Goal: Information Seeking & Learning: Find specific fact

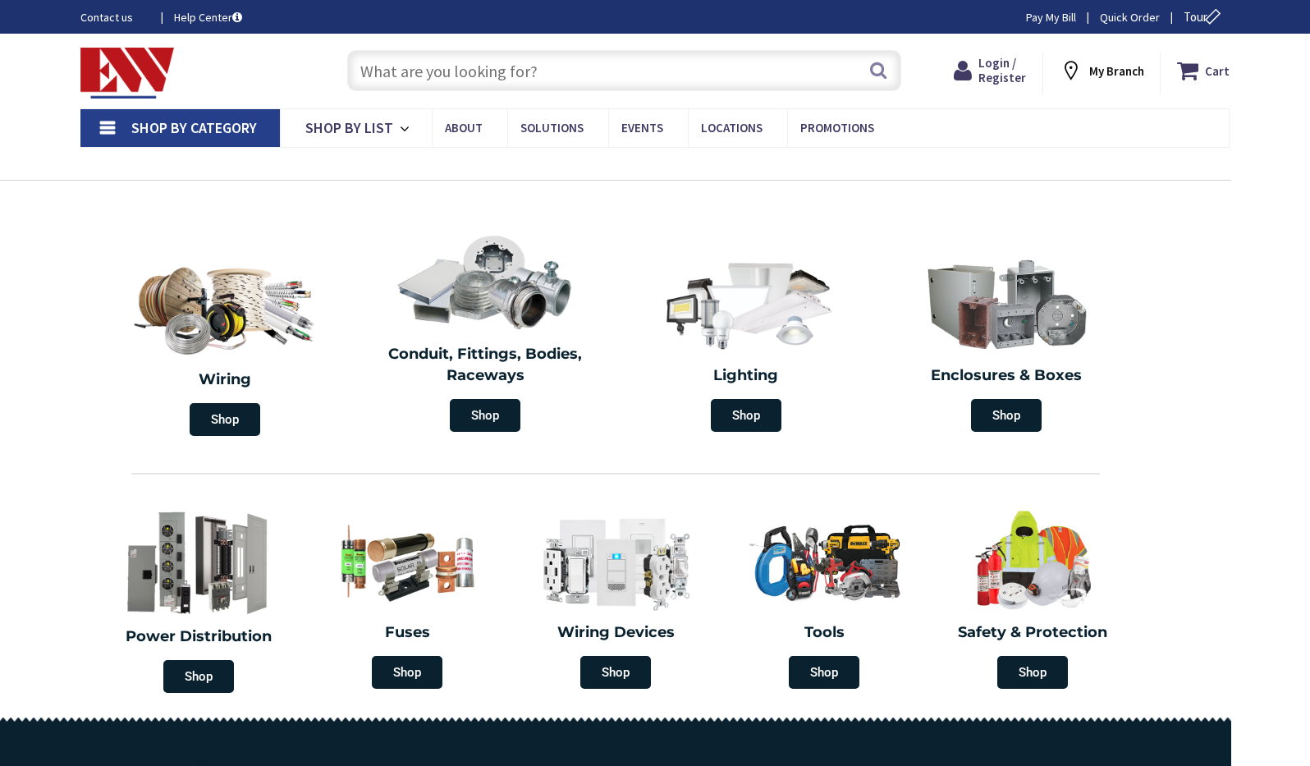
type input "[GEOGRAPHIC_DATA], [GEOGRAPHIC_DATA]"
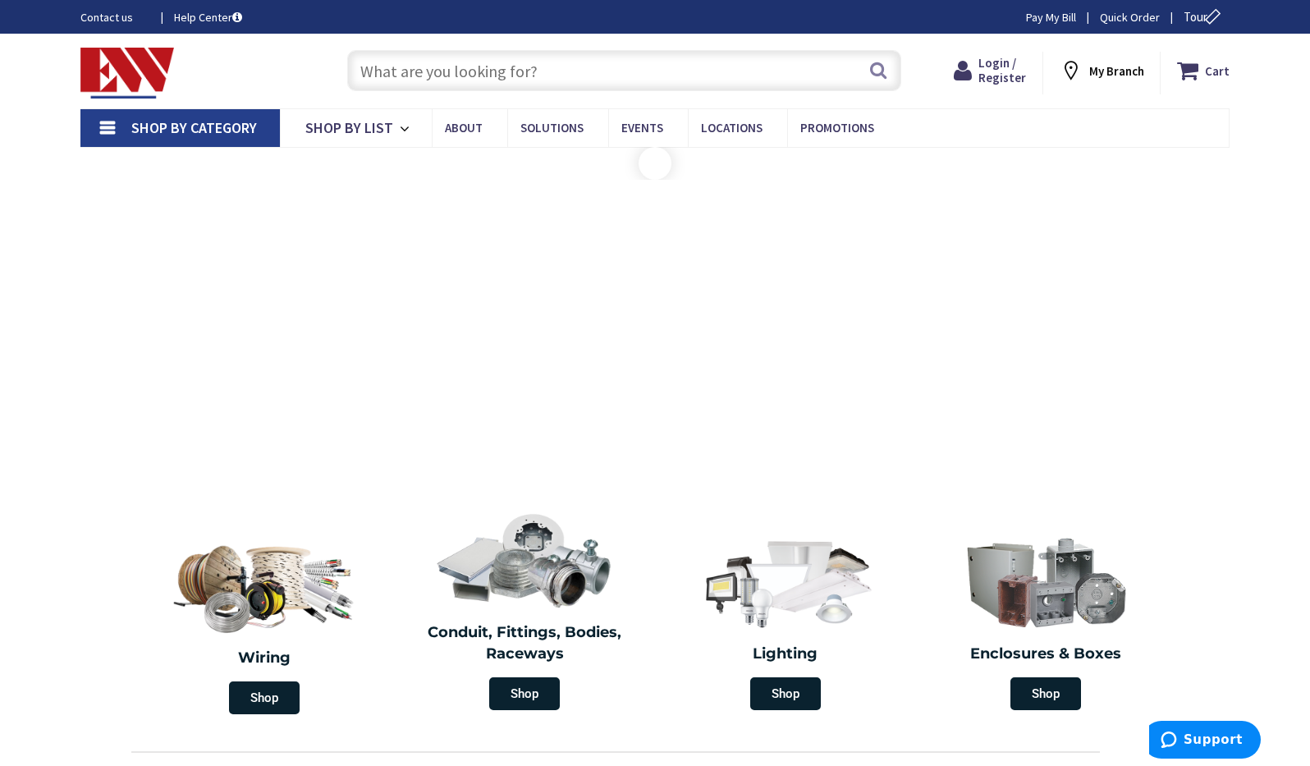
click at [465, 82] on input "text" at bounding box center [624, 70] width 554 height 41
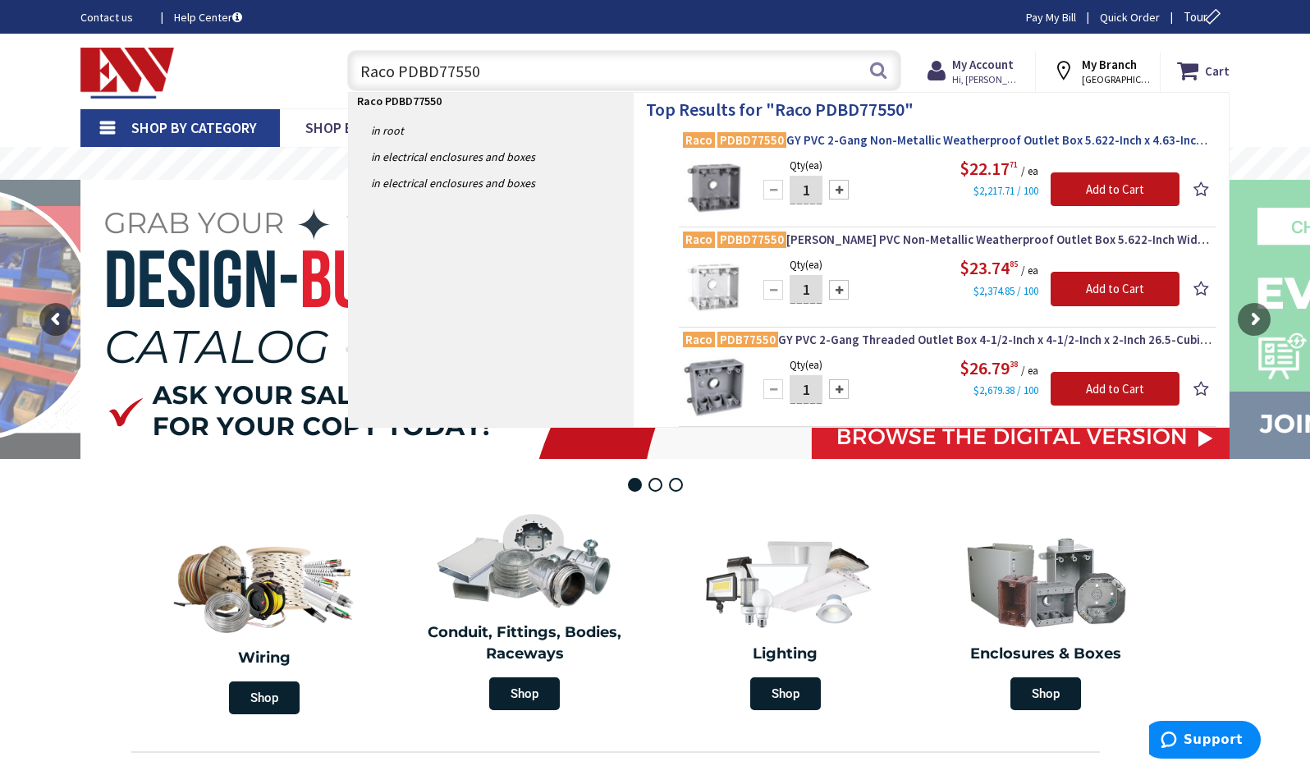
type input "Raco PDBD77550"
click at [920, 140] on span "Raco PDBD77550 GY PVC 2-Gang Non-Metallic Weatherproof Outlet Box 5.622-Inch x …" at bounding box center [948, 140] width 530 height 16
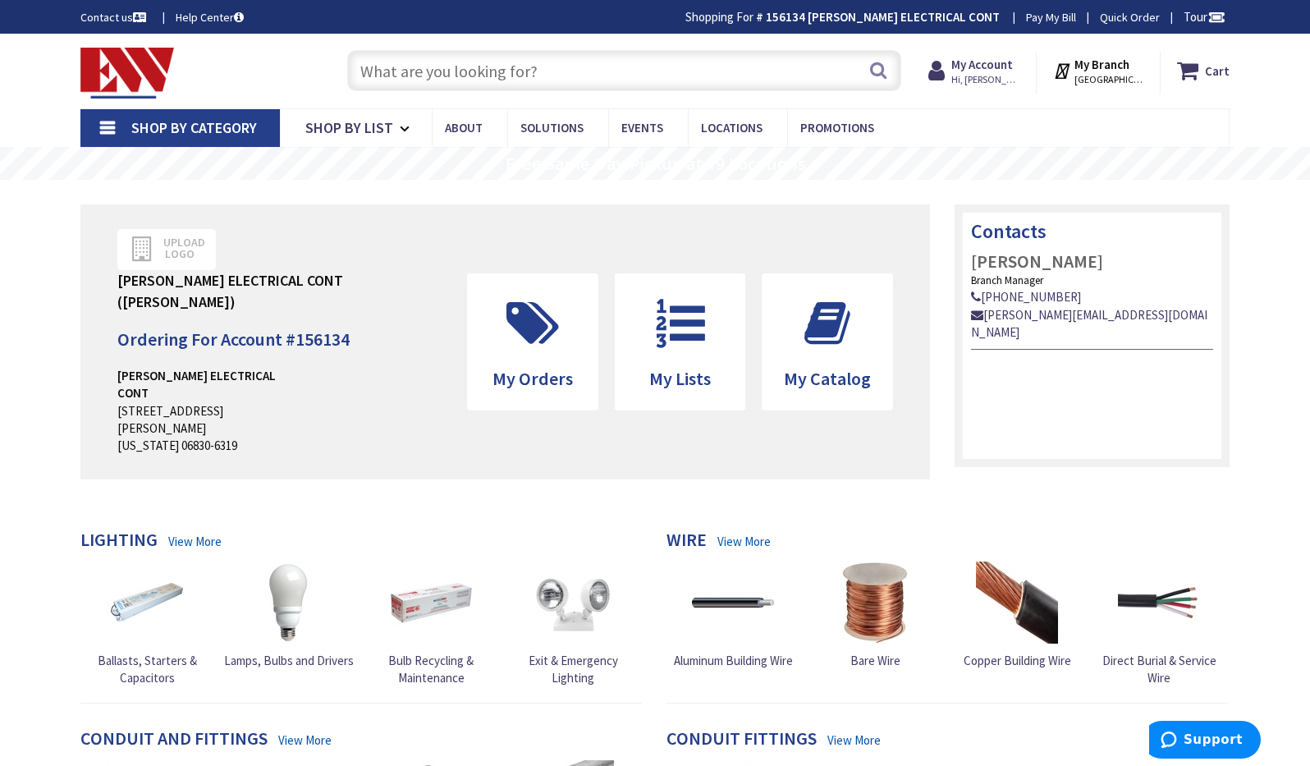
click at [423, 68] on input "text" at bounding box center [624, 70] width 554 height 41
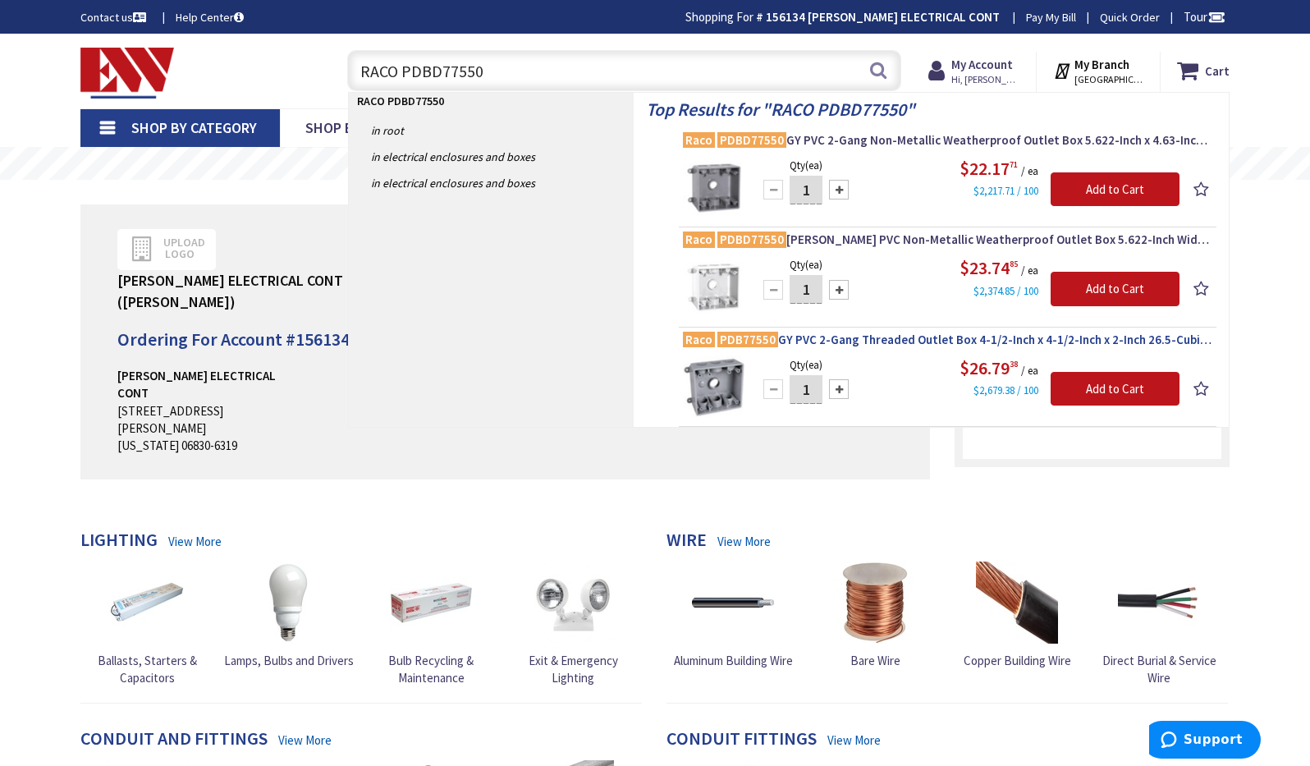
type input "RACO PDBD77550"
click at [795, 332] on span "Raco PDB77550 GY PVC 2-Gang Threaded Outlet Box 4-1/2-Inch x 4-1/2-Inch x 2-Inc…" at bounding box center [948, 340] width 530 height 16
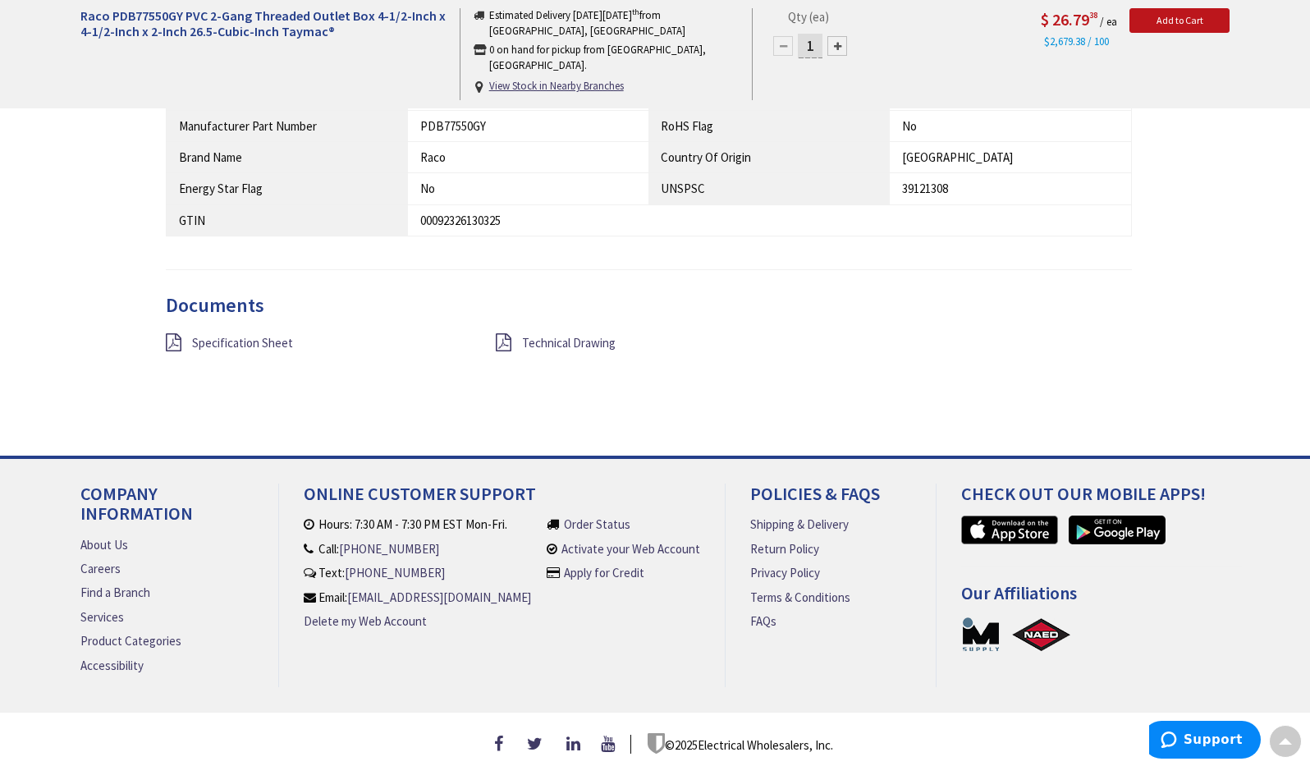
scroll to position [1207, 0]
click at [250, 336] on span "Specification Sheet" at bounding box center [242, 344] width 101 height 16
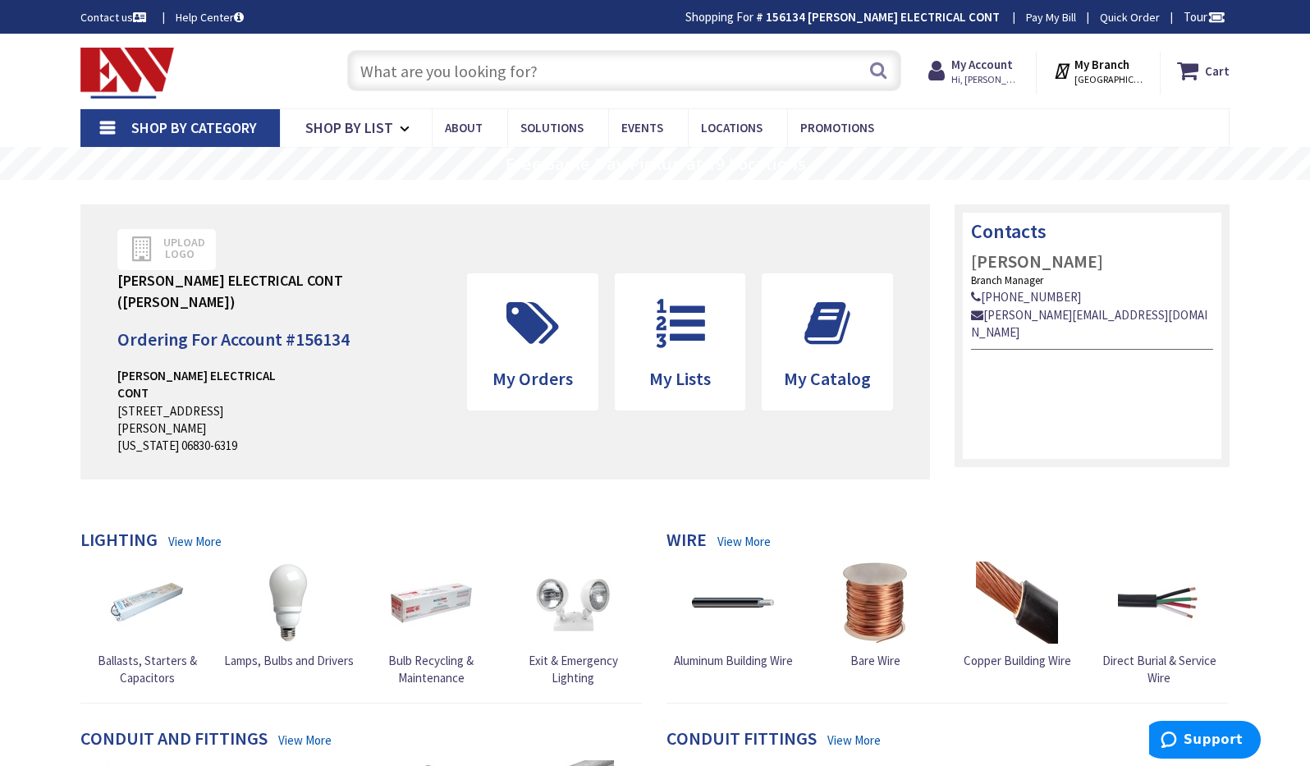
click at [448, 81] on input "text" at bounding box center [624, 70] width 554 height 41
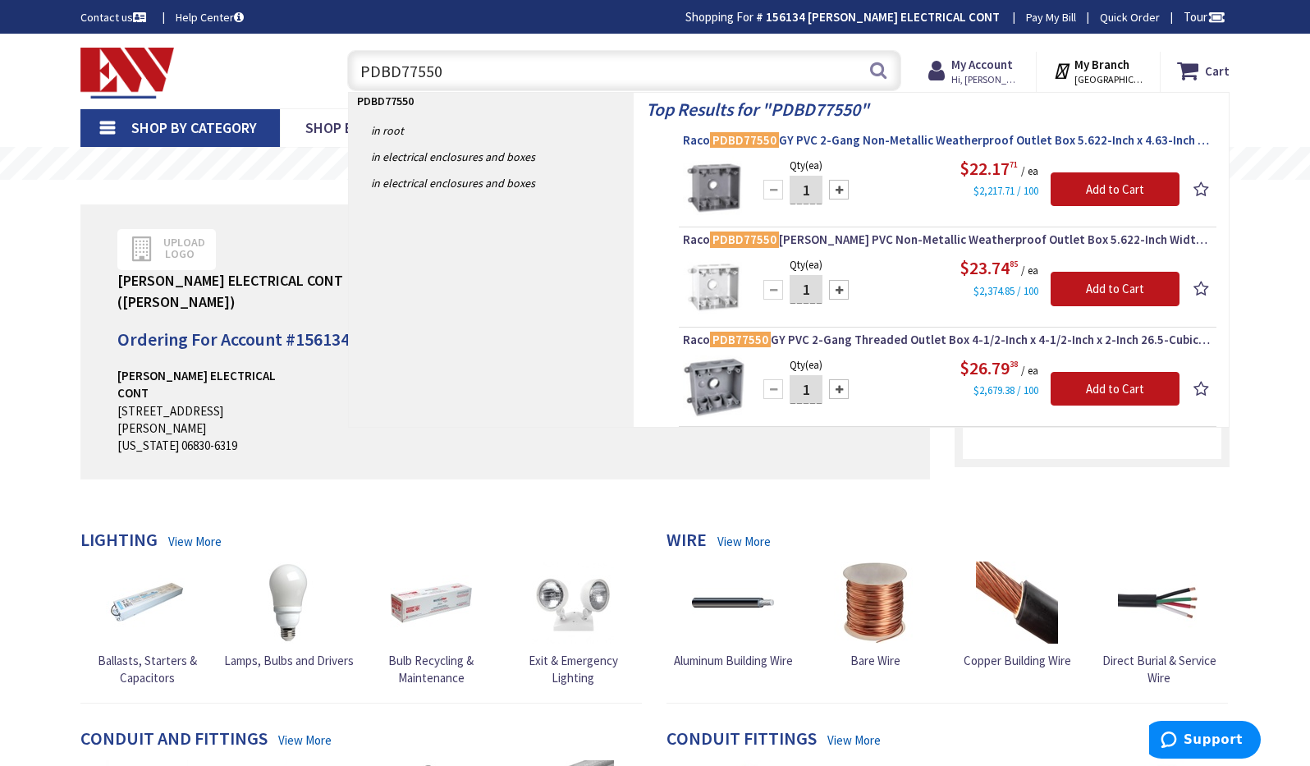
type input "PDBD77550"
click at [852, 137] on span "Raco PDBD77550 GY PVC 2-Gang Non-Metallic Weatherproof Outlet Box 5.622-Inch x …" at bounding box center [948, 140] width 530 height 16
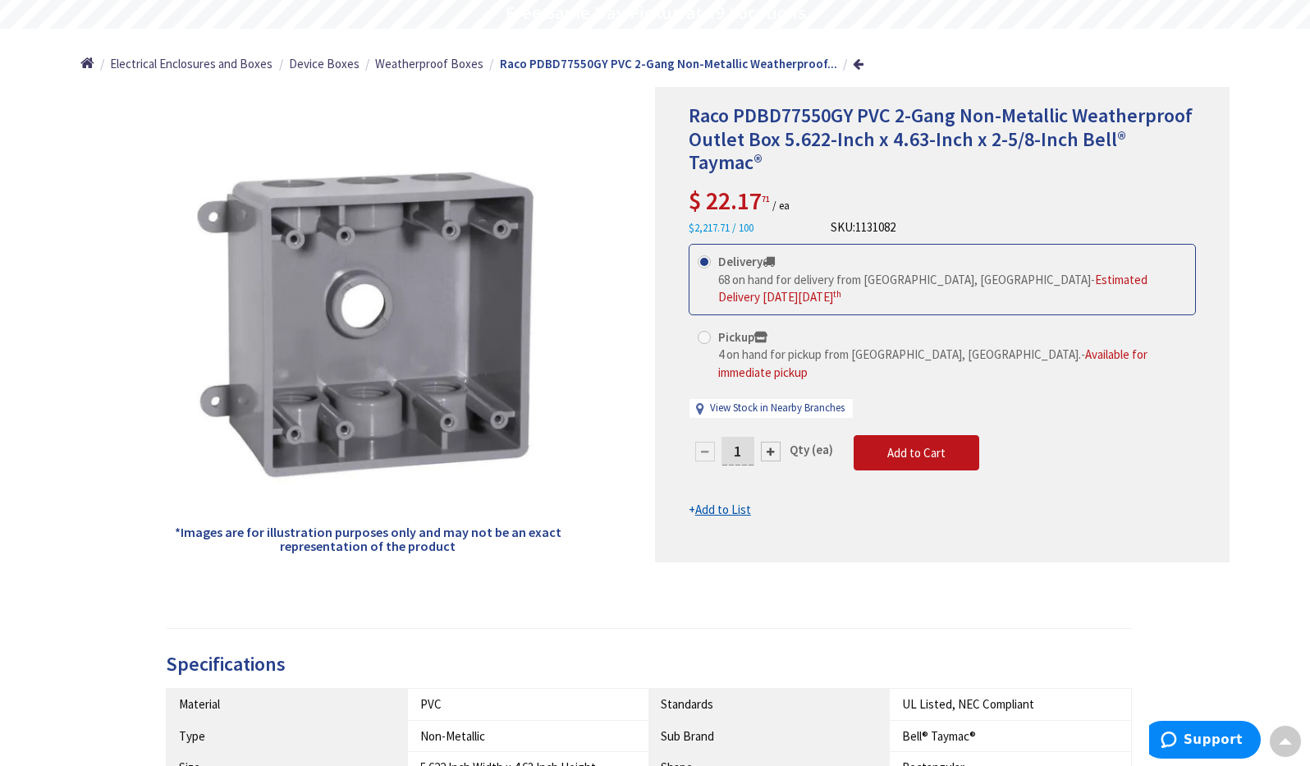
scroll to position [142, 0]
